Goal: Task Accomplishment & Management: Use online tool/utility

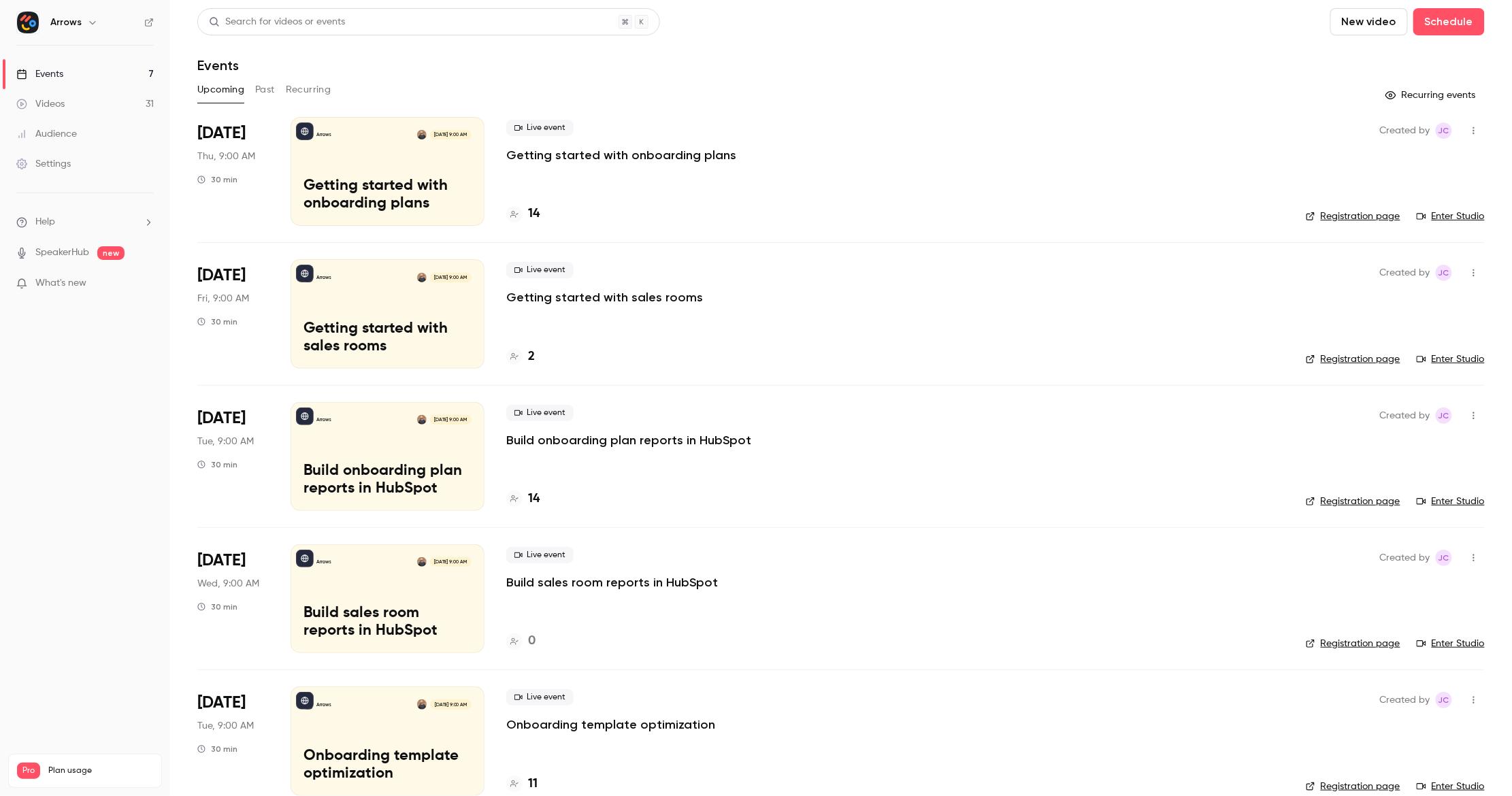
click at [753, 146] on div "Live event Getting started with onboarding plans" at bounding box center [895, 142] width 778 height 43
click at [844, 201] on div "Live event Getting started with onboarding plans 14" at bounding box center [895, 171] width 778 height 109
click at [239, 156] on span "Thu, 9:00 AM" at bounding box center [226, 156] width 58 height 14
click at [339, 158] on div "Arrows [DATE] 9:00 AM Getting started with onboarding plans" at bounding box center [388, 171] width 194 height 109
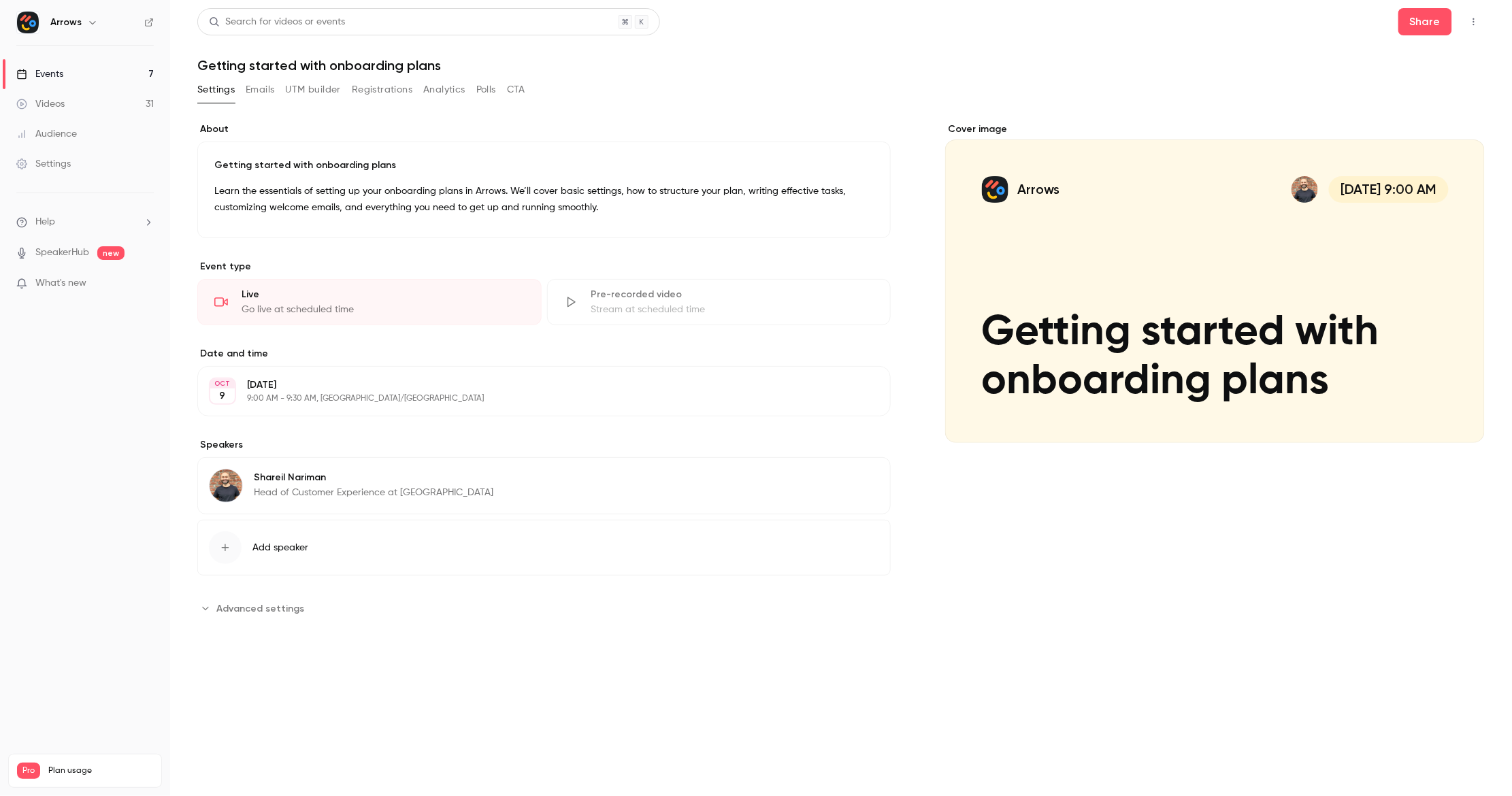
click at [404, 400] on p "9:00 AM - 9:30 AM, [GEOGRAPHIC_DATA]/[GEOGRAPHIC_DATA]" at bounding box center [533, 399] width 572 height 11
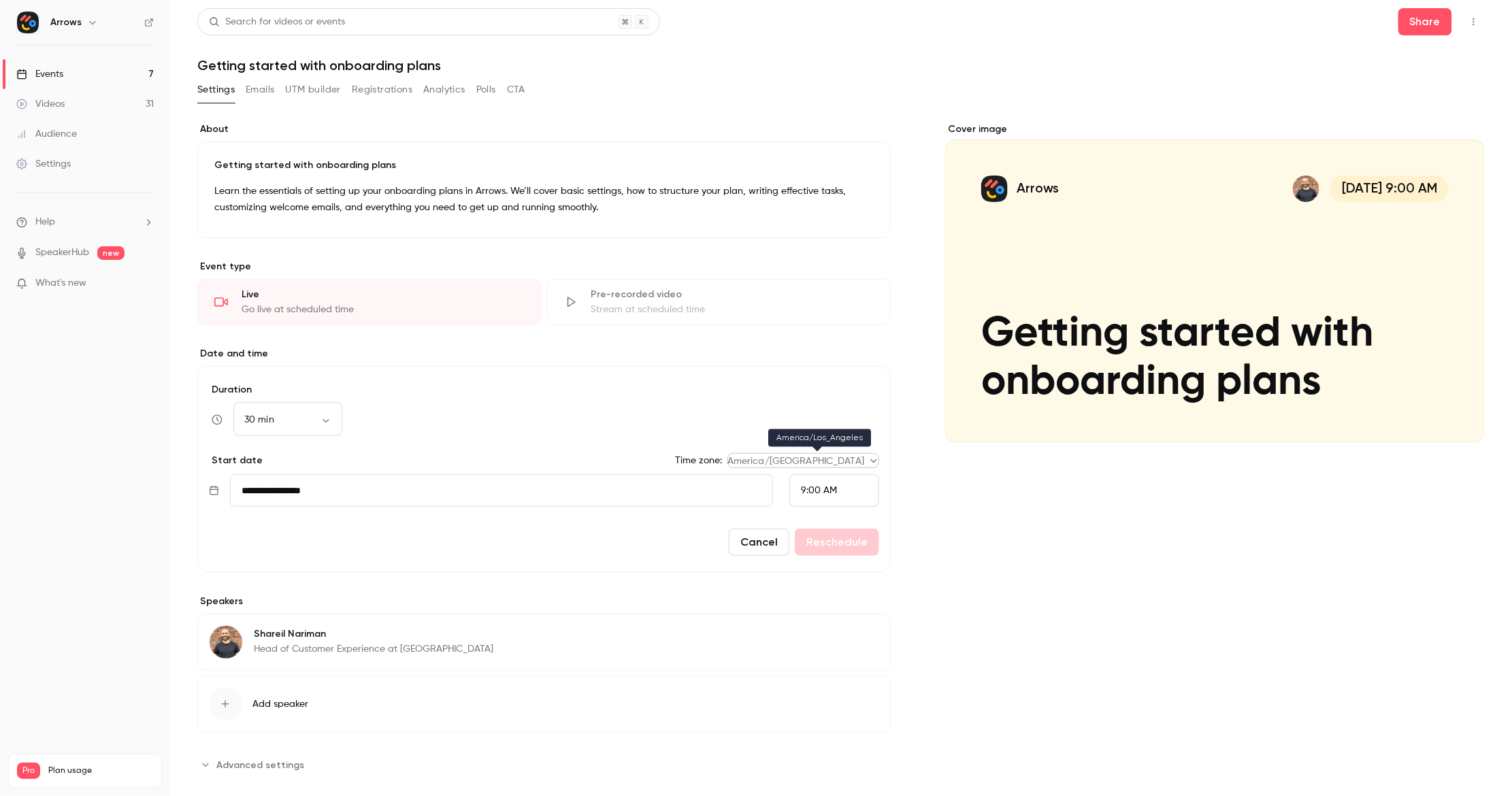
click at [865, 462] on body "**********" at bounding box center [756, 398] width 1512 height 796
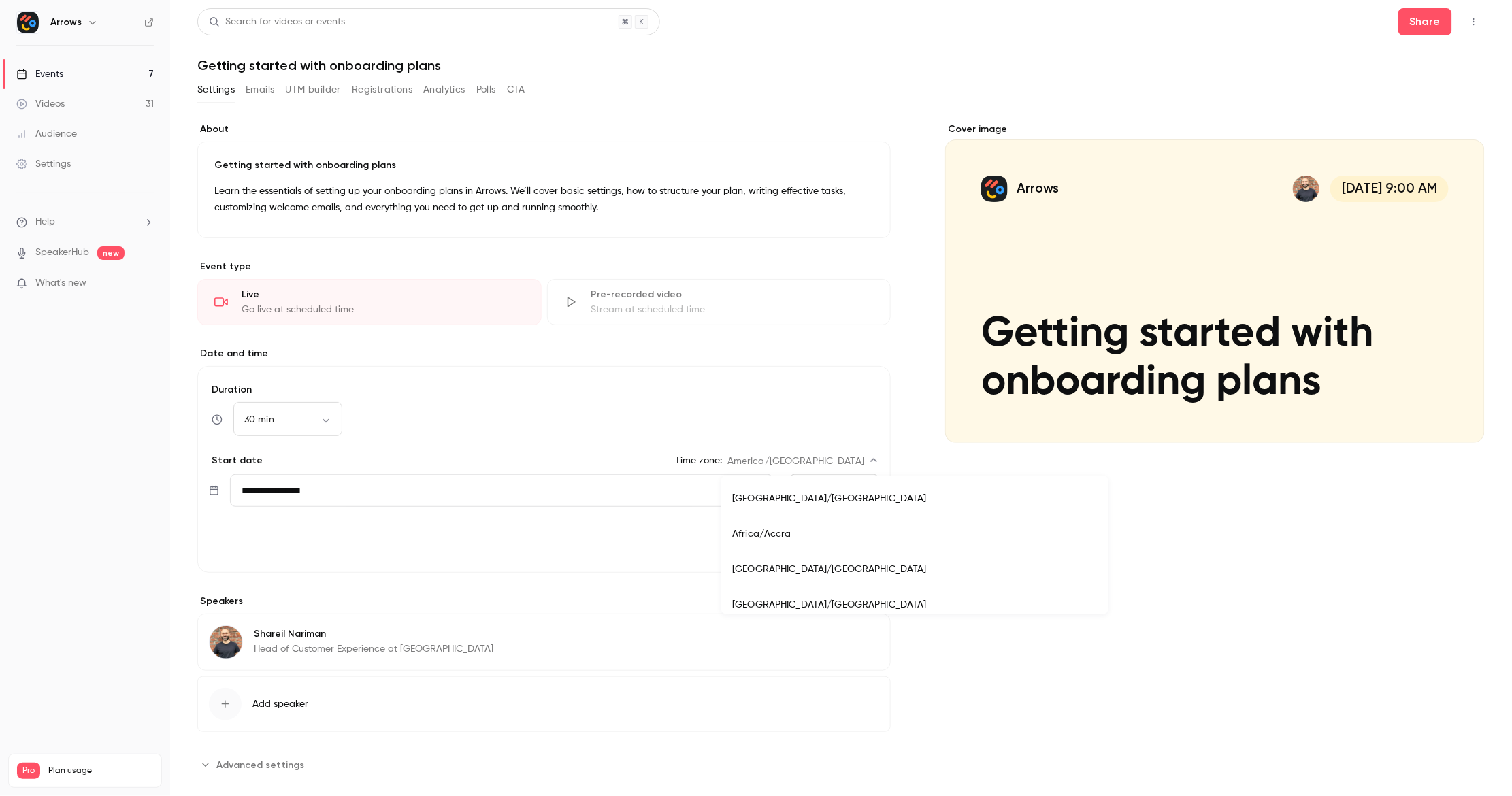
scroll to position [4659, 0]
click at [984, 548] on div at bounding box center [756, 398] width 1512 height 796
click at [755, 545] on button "Cancel" at bounding box center [759, 542] width 61 height 27
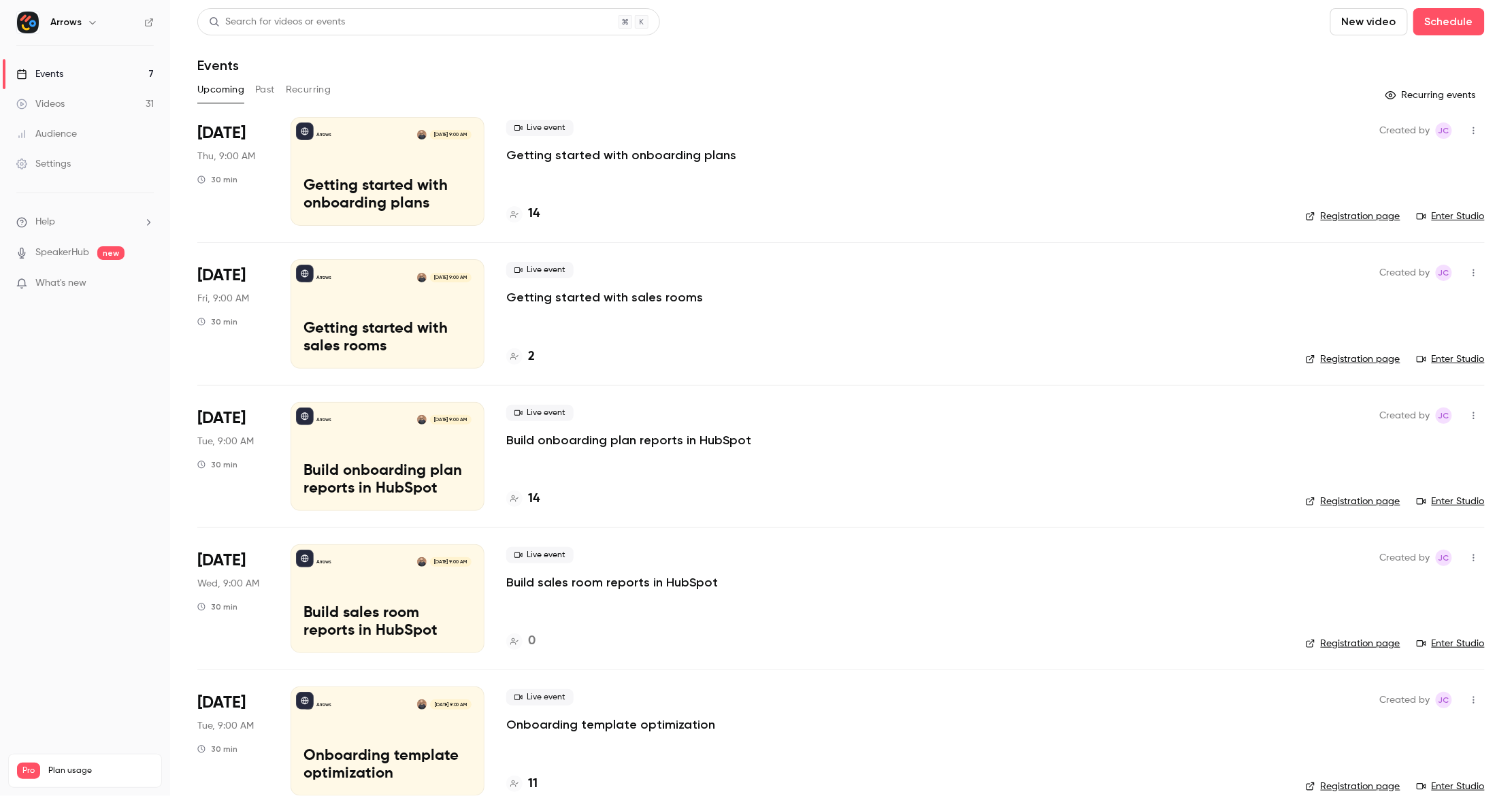
click at [1468, 417] on icon "button" at bounding box center [1474, 416] width 11 height 10
click at [1424, 513] on li "Duplicate" at bounding box center [1397, 521] width 147 height 35
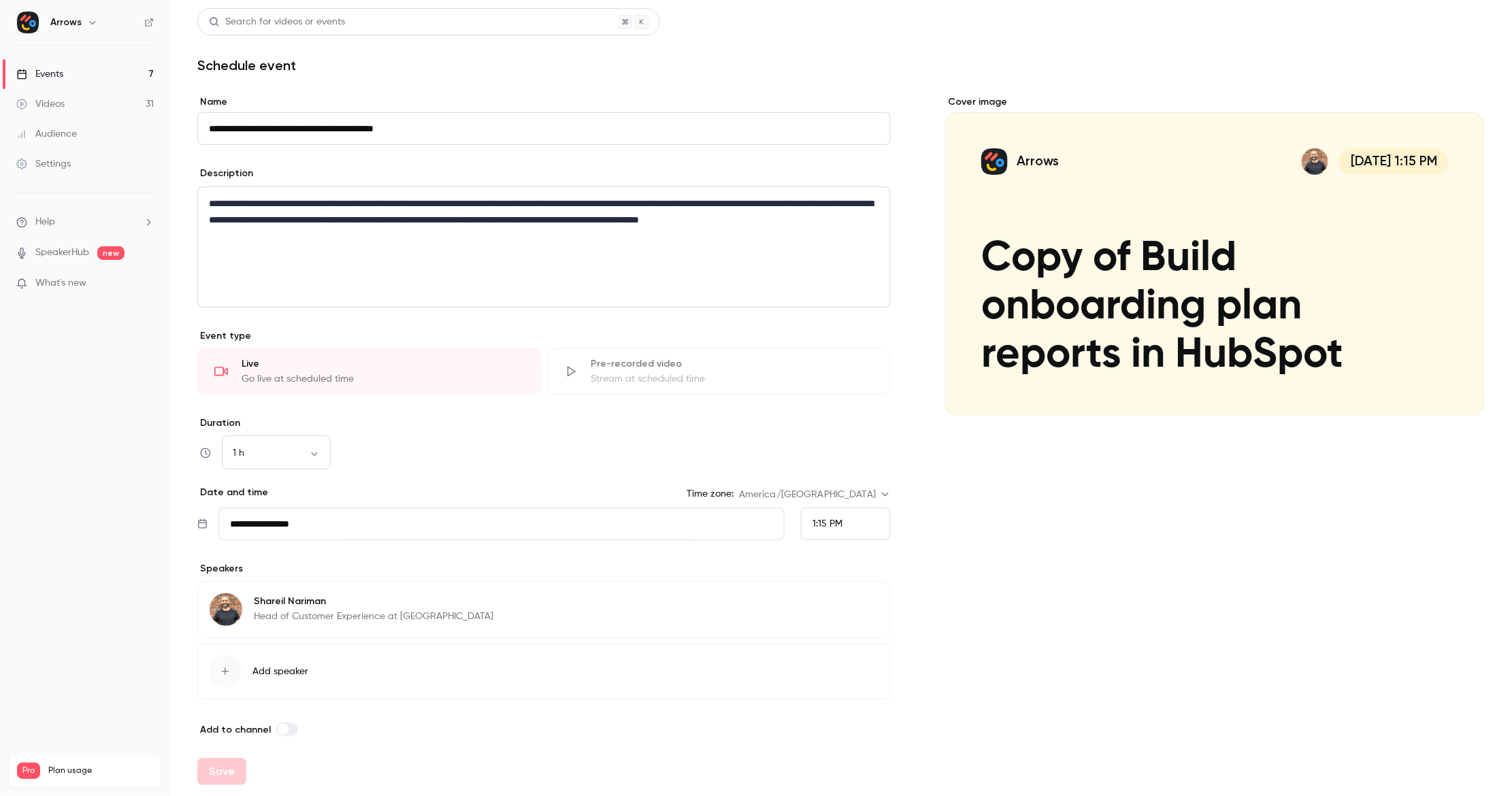
scroll to position [14, 0]
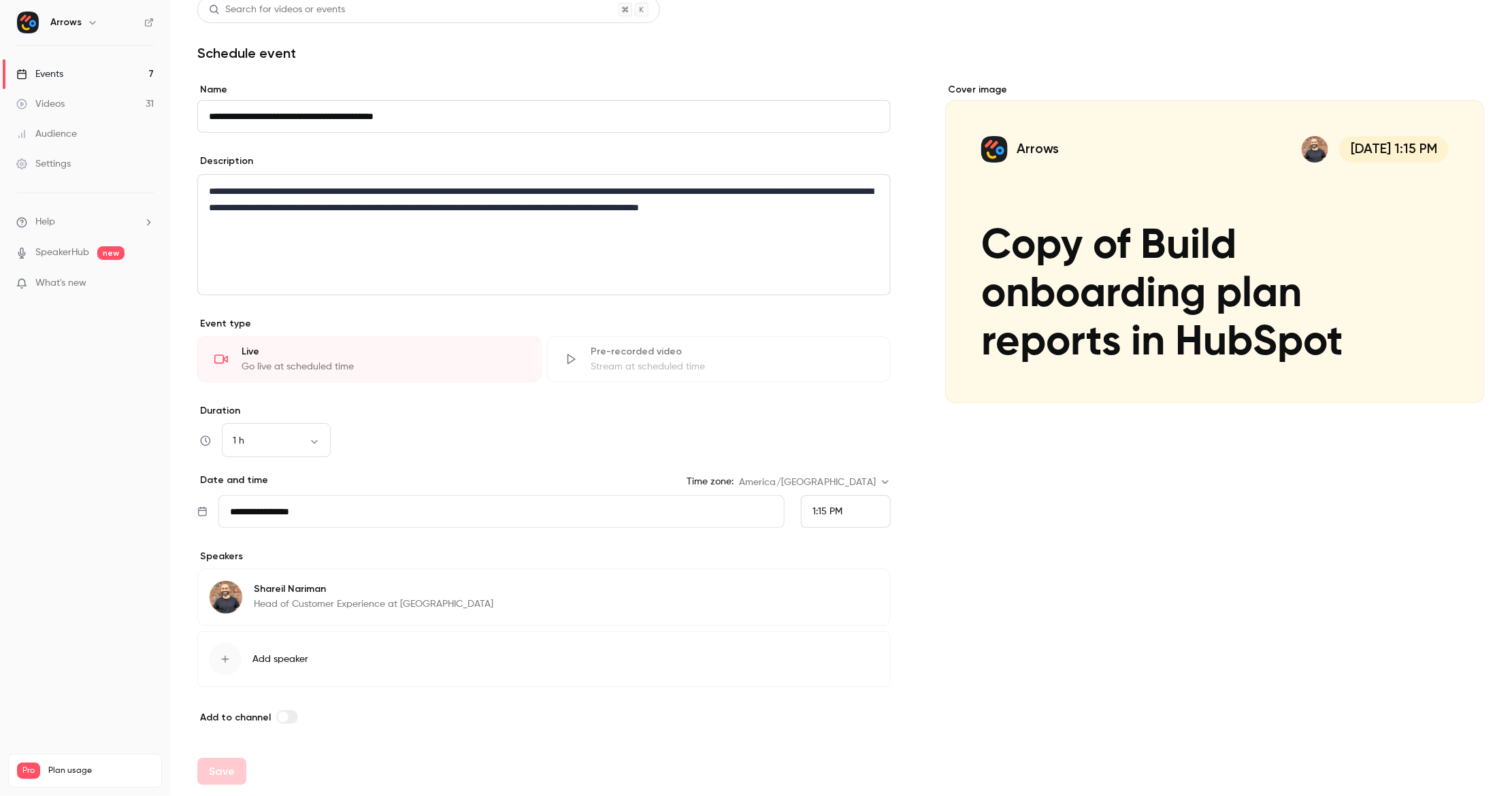
click at [436, 449] on div "1 h ** ​" at bounding box center [544, 440] width 694 height 33
